Goal: Contribute content: Contribute content

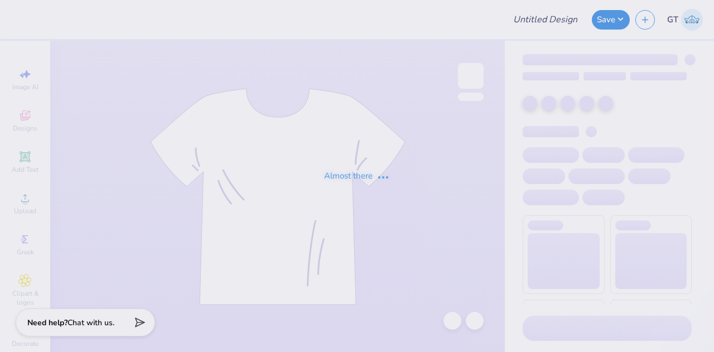
type input "Exec Sweat Sets - Panhellenic Council at [GEOGRAPHIC_DATA]"
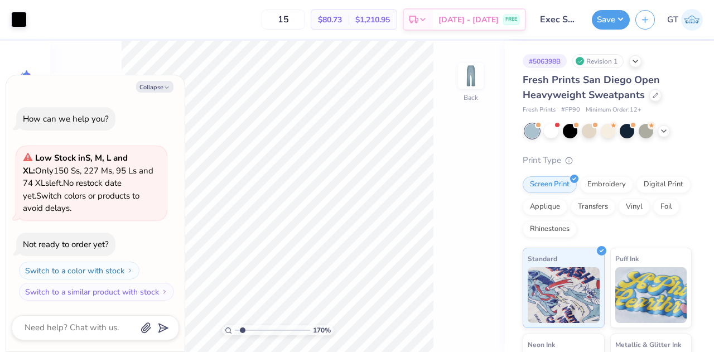
type input "1.70085922859586"
type textarea "x"
type input "1.70085922859586"
type textarea "x"
click at [613, 18] on button "Save" at bounding box center [611, 18] width 38 height 20
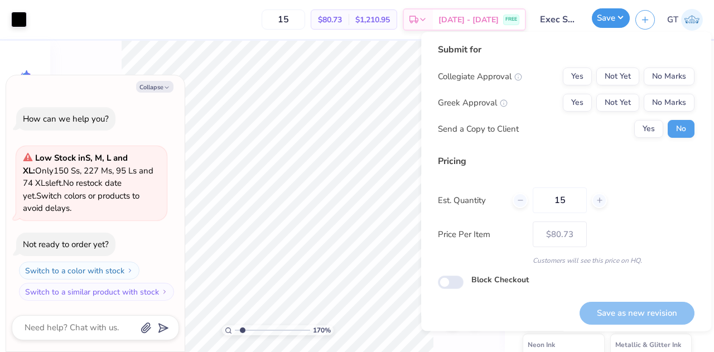
type input "1.70085922859586"
type textarea "x"
click at [578, 79] on button "Yes" at bounding box center [577, 76] width 29 height 18
click at [646, 97] on button "No Marks" at bounding box center [669, 103] width 51 height 18
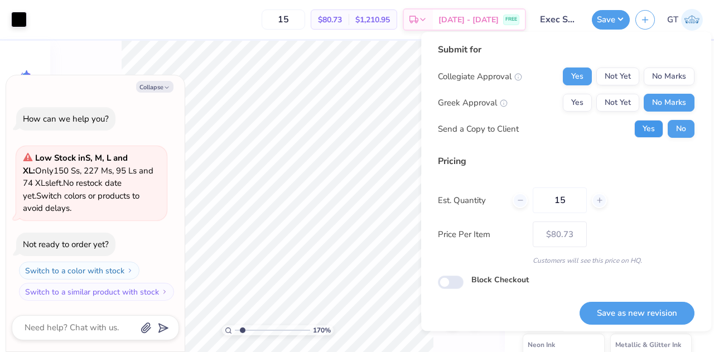
click at [646, 130] on button "Yes" at bounding box center [648, 129] width 29 height 18
type input "1.70085922859586"
type textarea "x"
click at [581, 103] on button "Yes" at bounding box center [577, 103] width 29 height 18
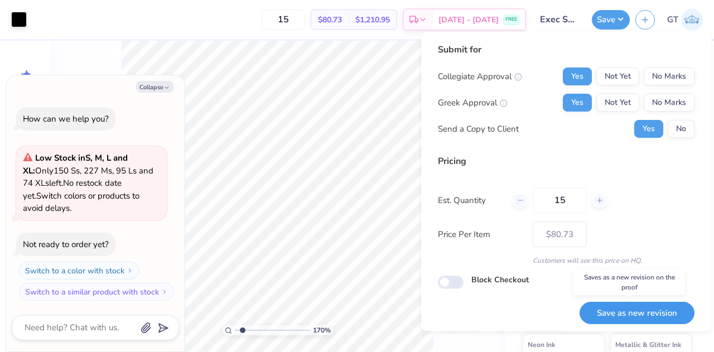
click at [640, 312] on button "Save as new revision" at bounding box center [636, 313] width 115 height 23
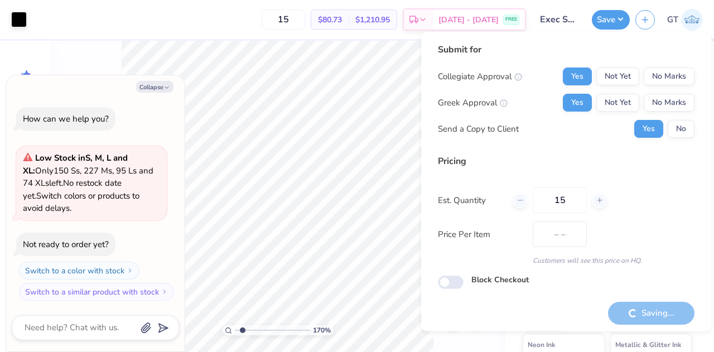
type input "$80.73"
type input "1.70085922859586"
type textarea "x"
type input "1.70085922859586"
type textarea "x"
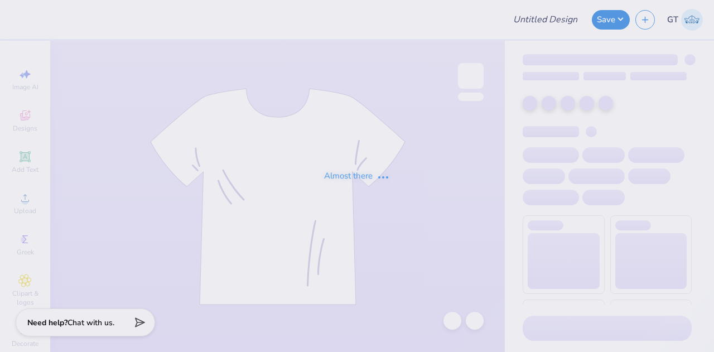
type input "FALL"
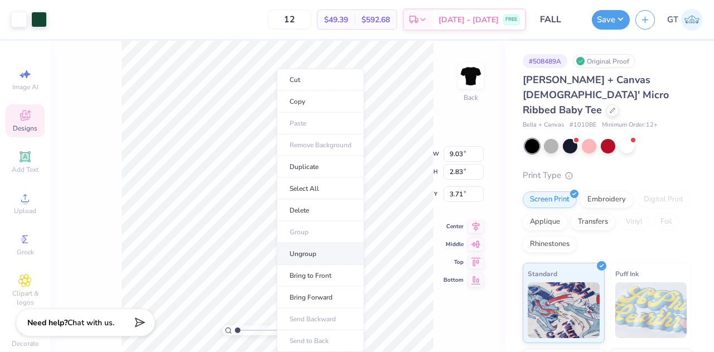
click at [304, 254] on li "Ungroup" at bounding box center [321, 254] width 88 height 22
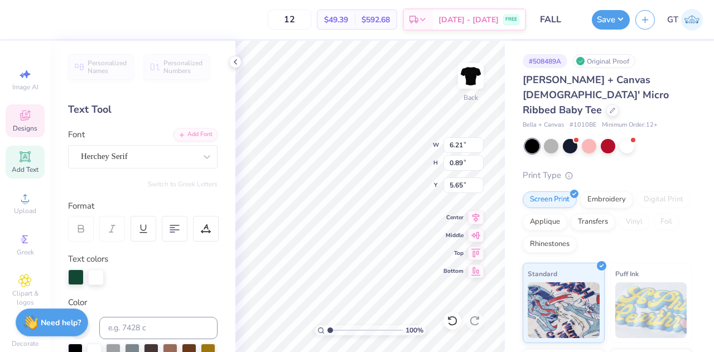
scroll to position [9, 5]
paste textarea "hode Island®"
type textarea "uNIVERSITY OF [US_STATE]®"
type input "9.34"
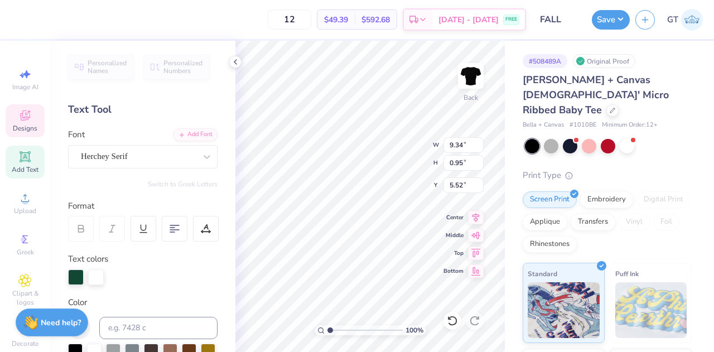
type input "0.95"
type input "5.52"
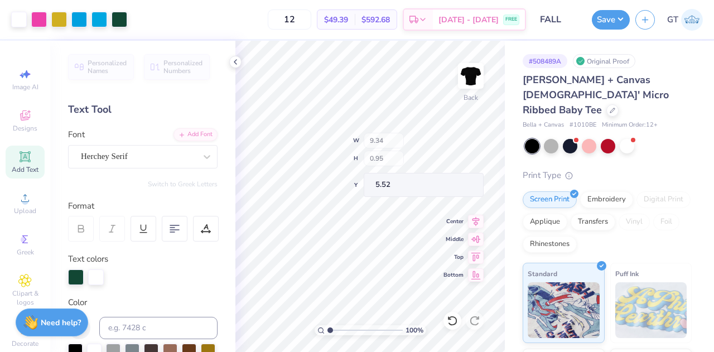
type input "7.73"
type input "0.79"
type input "5.48"
type input "5.65"
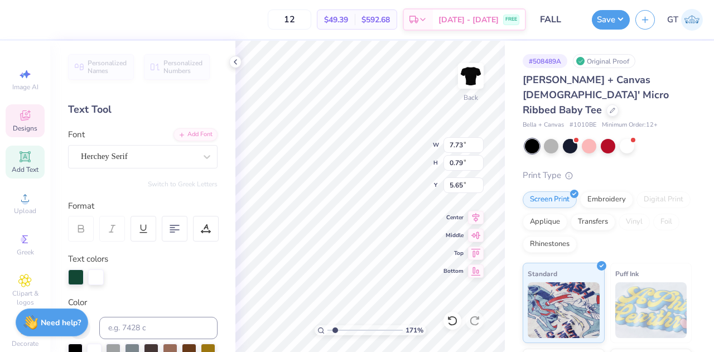
scroll to position [9, 8]
type input "1.70786731780634"
type textarea "uNIVERSITY OF [US_STATE]"
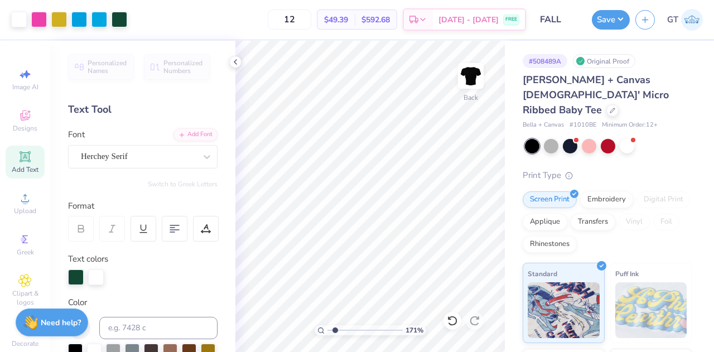
click at [24, 177] on div "Add Text" at bounding box center [25, 162] width 39 height 33
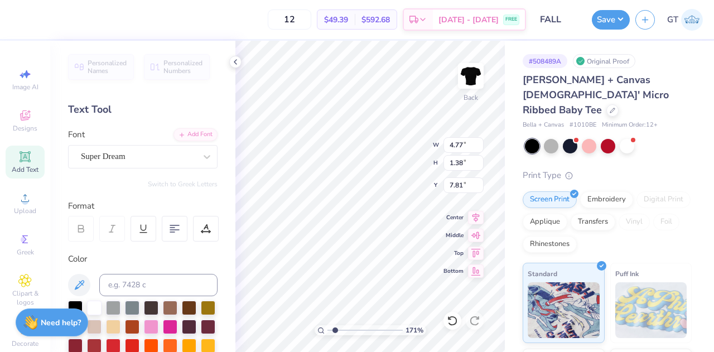
scroll to position [9, 1]
type input "1.70786731780634"
type textarea "®"
type input "1.70786731780634"
type input "7.38"
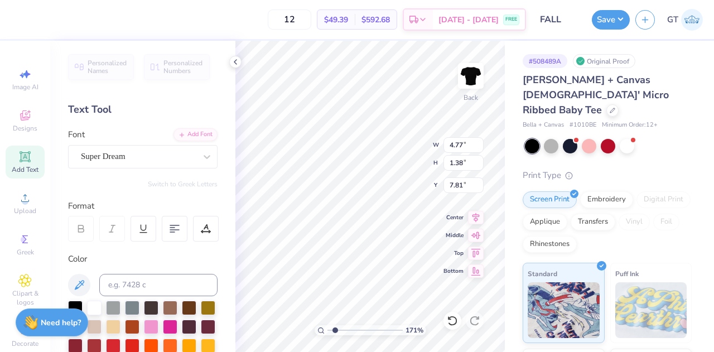
type input "0.77"
type input "5.66"
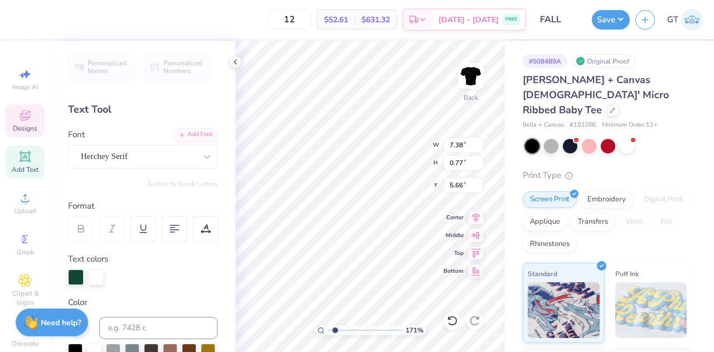
type input "1.70786731780634"
type input "1.37"
type input "1.38"
type input "7.81"
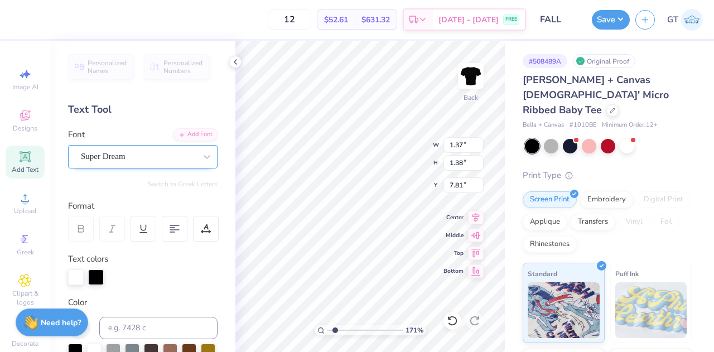
click at [154, 152] on div "Super Dream" at bounding box center [138, 156] width 117 height 17
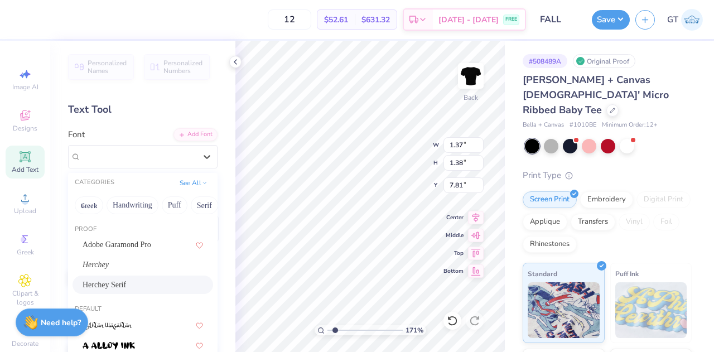
click at [141, 277] on div "Herchey Serif" at bounding box center [142, 284] width 141 height 18
type input "1.70786731780634"
type input "1.01"
type input "1.12"
type input "7.94"
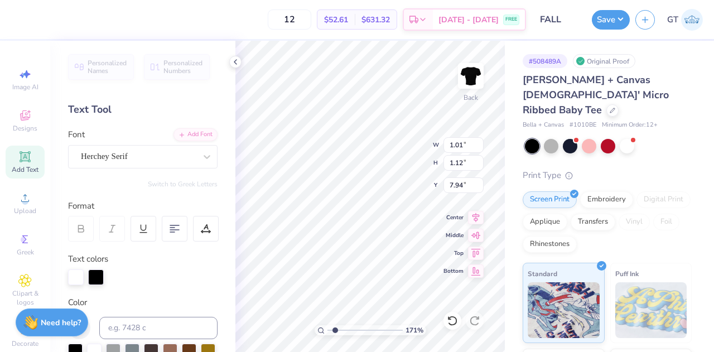
type input "1.70786731780634"
type input "0.27"
type input "0.30"
type input "1.70786731780634"
type input "6.43"
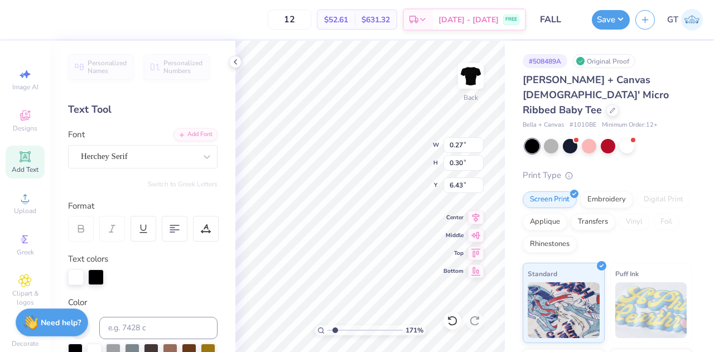
type input "1.70786731780634"
type input "0.17"
type input "0.19"
type input "1.70786731780634"
type input "5.66"
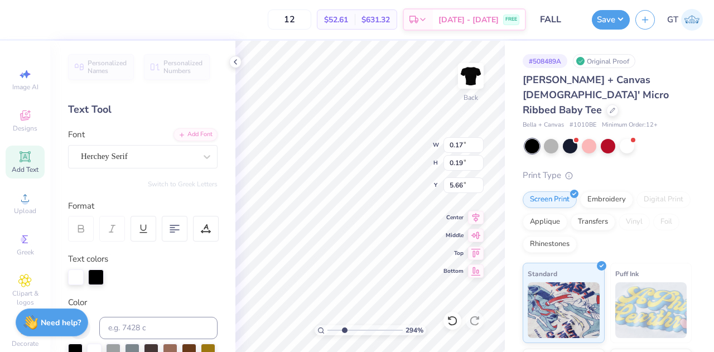
type input "2.93918611507155"
type input "5.57"
type input "2.93918611507155"
type input "0.12"
type input "0.13"
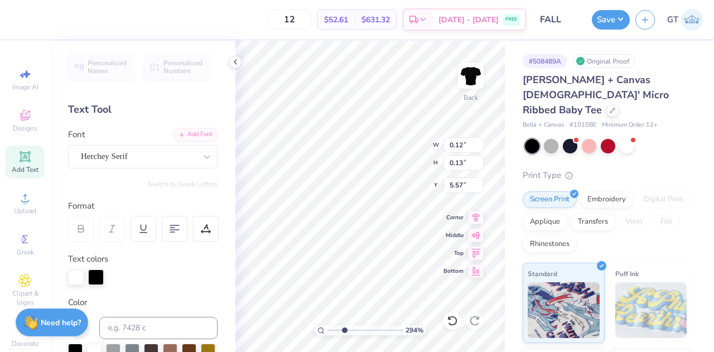
type input "2.93918611507155"
type input "5.60"
type input "2.93918611507155"
type input "0.07"
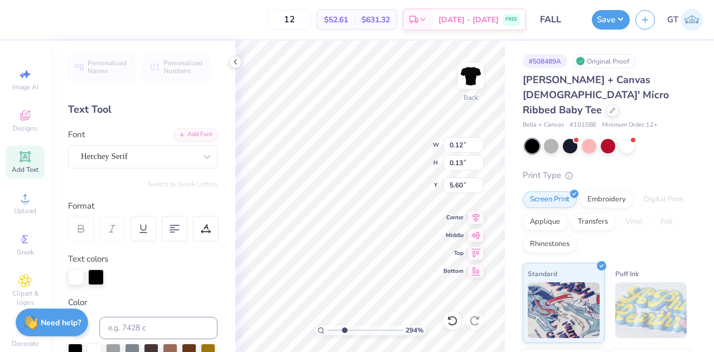
type input "5.65"
type input "6.47677816747464"
type input "0.08"
type input "6.47677816747464"
type input "5.62"
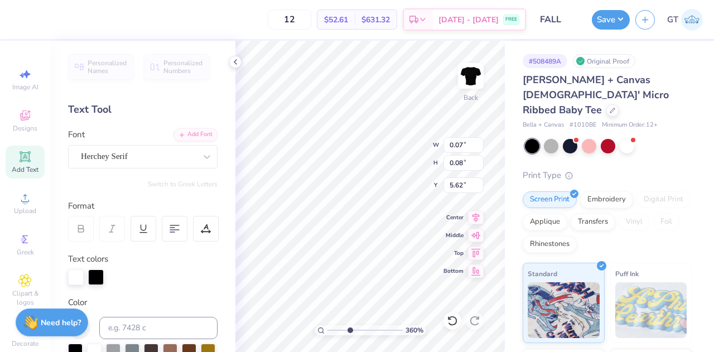
type input "3.60003817768301"
type input "5.83"
type input "4.58242195571595"
type input "5.86"
type input "4.58242195571595"
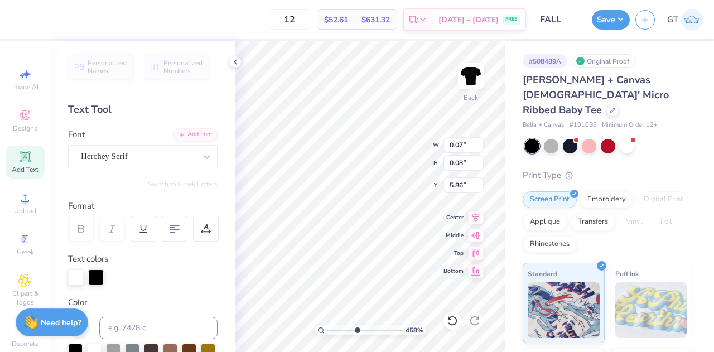
type input "0.07"
type input "4.58242195571595"
type input "5.88"
type input "4.58242195571595"
type input "5.87"
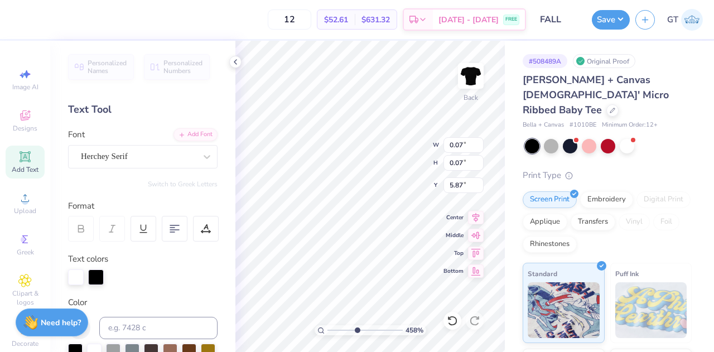
type input "4.58242195571595"
type input "7.38"
type input "0.77"
type input "5.66"
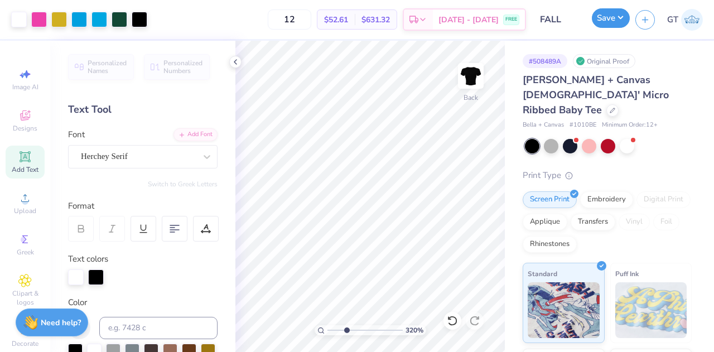
click at [603, 21] on button "Save" at bounding box center [611, 18] width 38 height 20
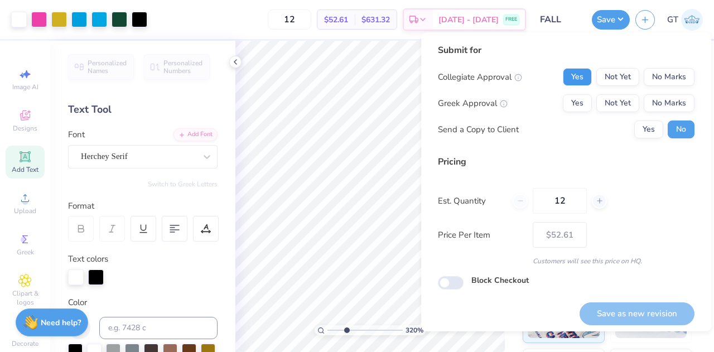
click at [573, 78] on button "Yes" at bounding box center [577, 77] width 29 height 18
click at [661, 104] on button "No Marks" at bounding box center [669, 103] width 51 height 18
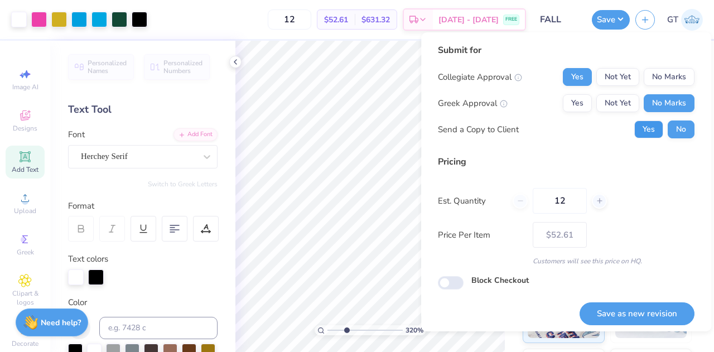
click at [639, 132] on button "Yes" at bounding box center [648, 129] width 29 height 18
type input "3.19564535934241"
click at [599, 316] on button "Save as new revision" at bounding box center [636, 313] width 115 height 23
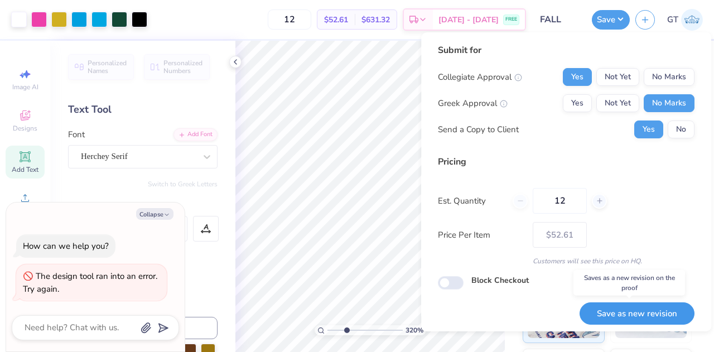
click at [635, 306] on button "Save as new revision" at bounding box center [636, 313] width 115 height 23
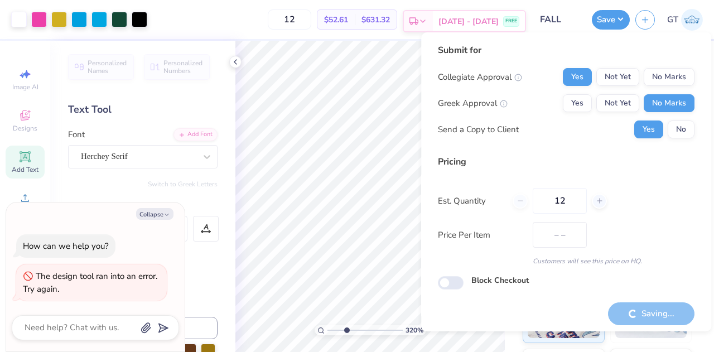
type input "$52.61"
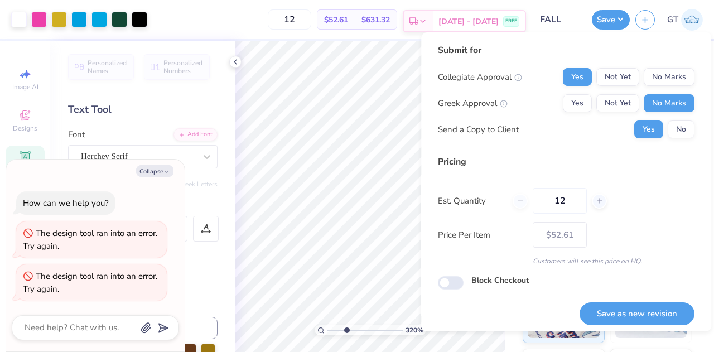
type textarea "x"
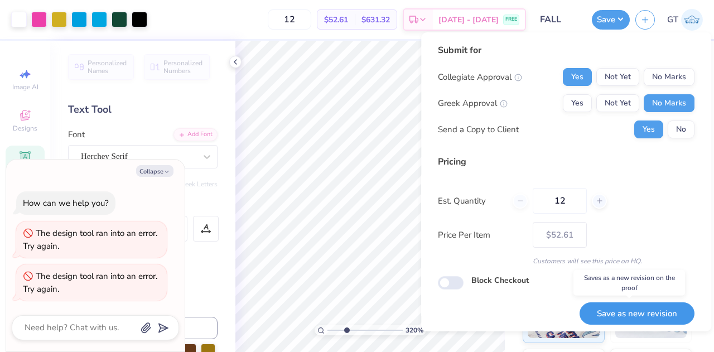
click at [625, 311] on button "Save as new revision" at bounding box center [636, 313] width 115 height 23
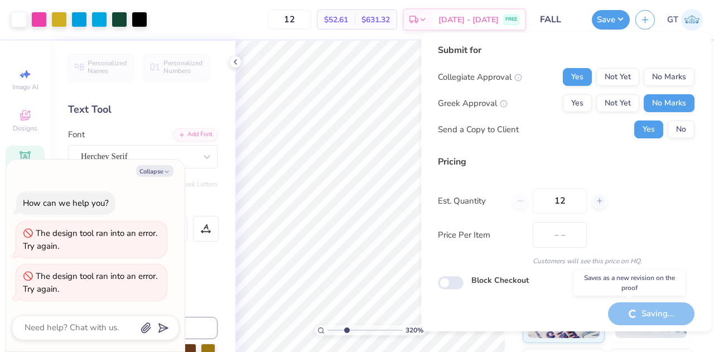
type input "$52.61"
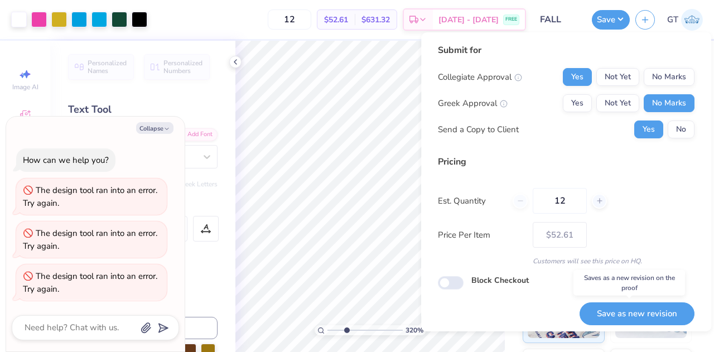
type textarea "x"
click at [624, 310] on button "Save as new revision" at bounding box center [636, 313] width 115 height 23
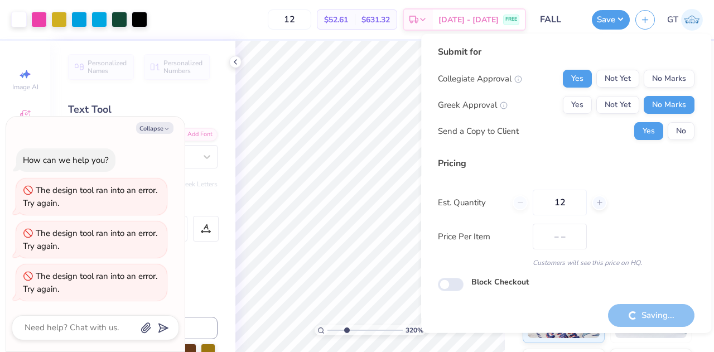
type input "$52.61"
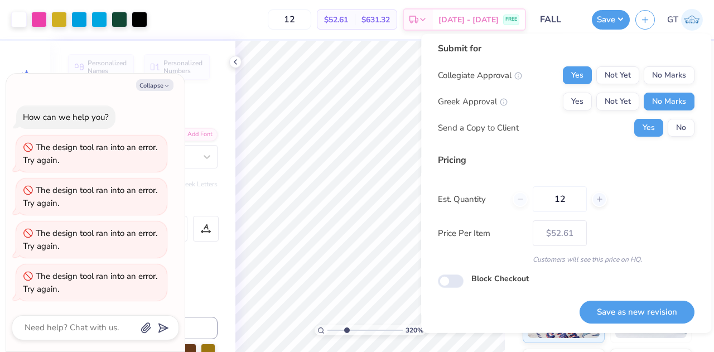
type textarea "x"
click at [608, 17] on button "Save" at bounding box center [611, 18] width 38 height 20
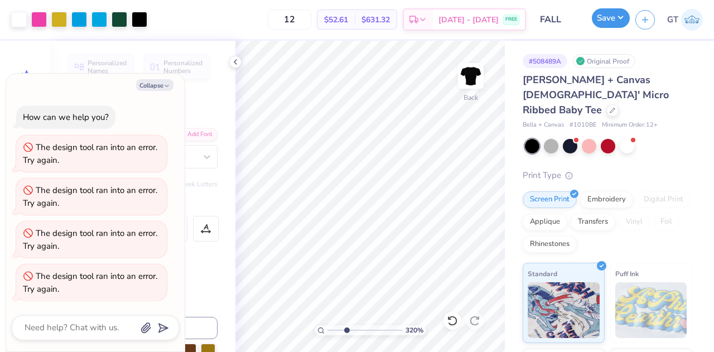
click at [608, 17] on button "Save" at bounding box center [611, 18] width 38 height 20
type input "3.19564535934241"
type textarea "x"
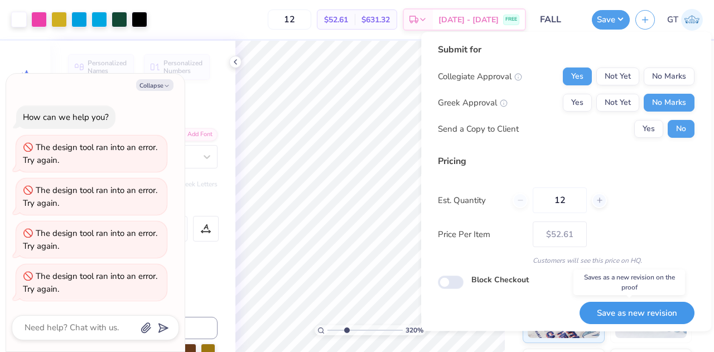
click at [602, 306] on button "Save as new revision" at bounding box center [636, 313] width 115 height 23
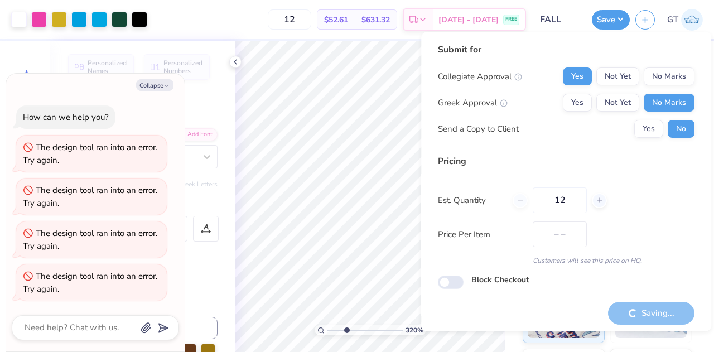
type input "$52.61"
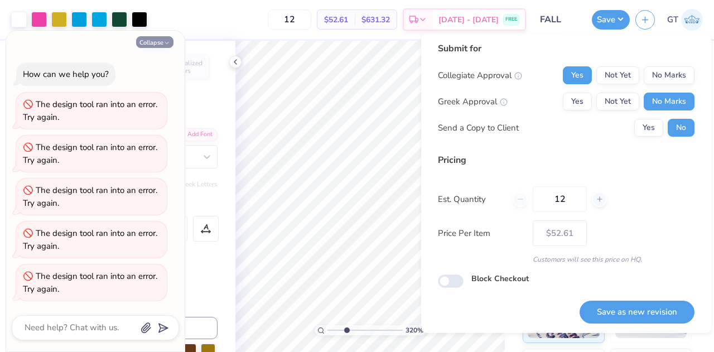
click at [159, 42] on button "Collapse" at bounding box center [154, 42] width 37 height 12
type textarea "x"
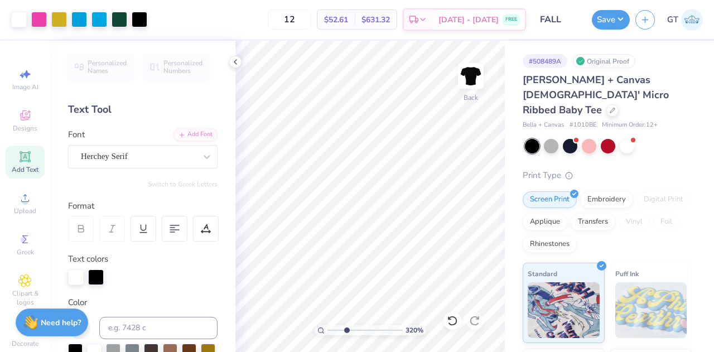
type input "3.19564535934241"
